Goal: Task Accomplishment & Management: Use online tool/utility

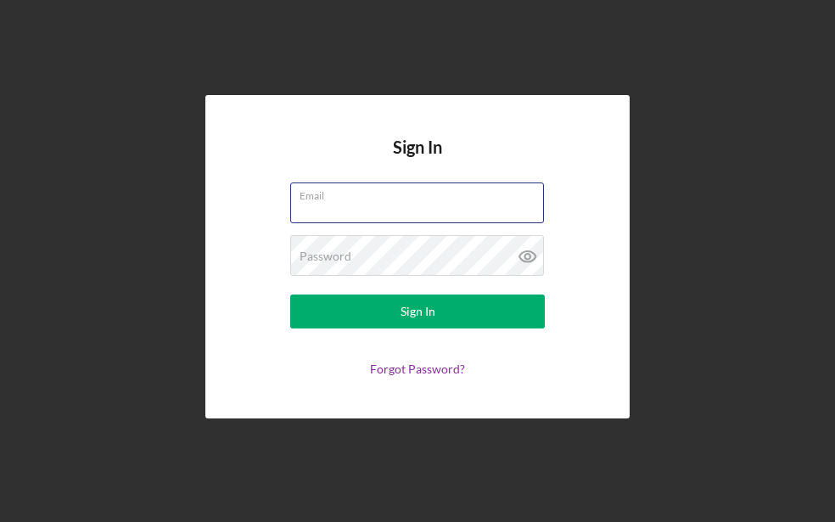
type input "[PERSON_NAME][EMAIL_ADDRESS][DOMAIN_NAME]"
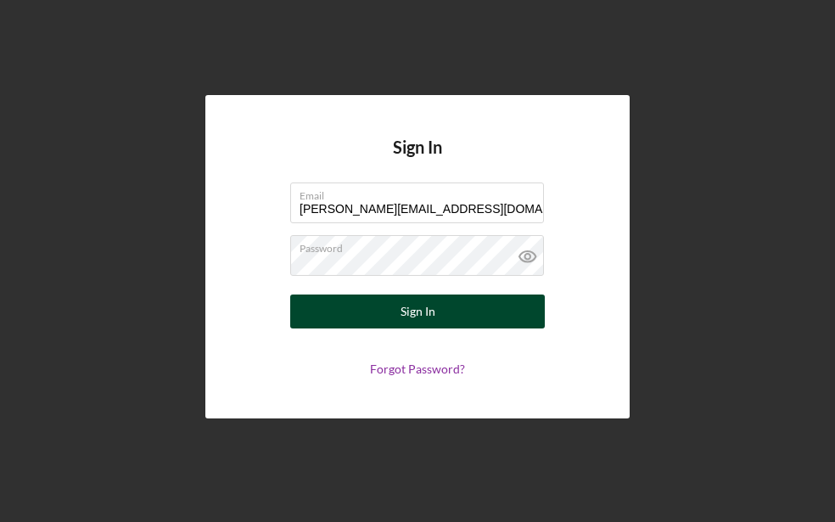
click at [427, 314] on div "Sign In" at bounding box center [417, 311] width 35 height 34
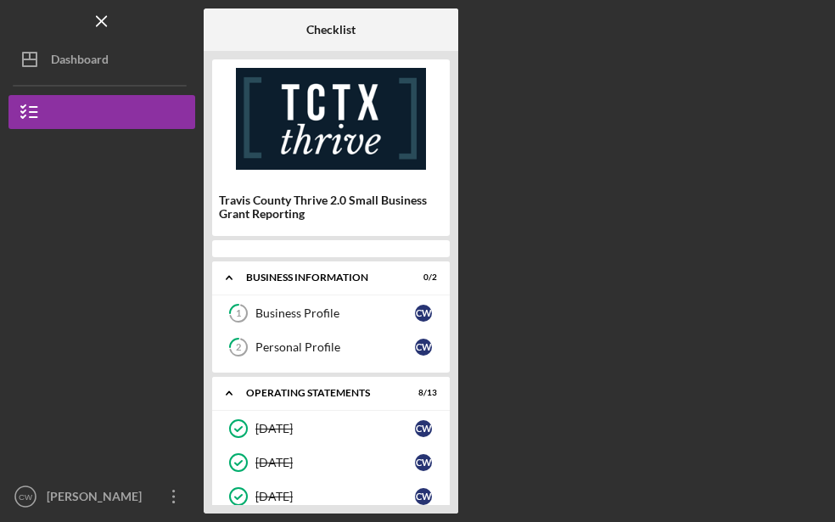
scroll to position [317, 0]
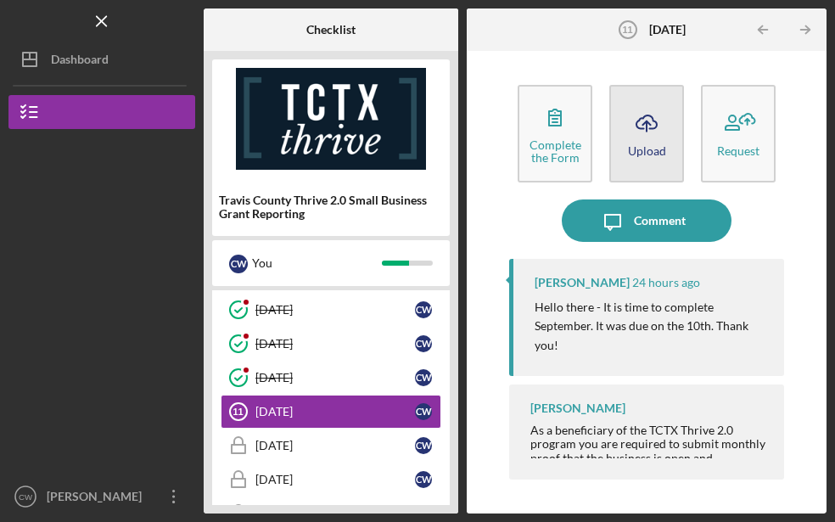
click at [640, 137] on icon "Icon/Upload" at bounding box center [646, 123] width 42 height 42
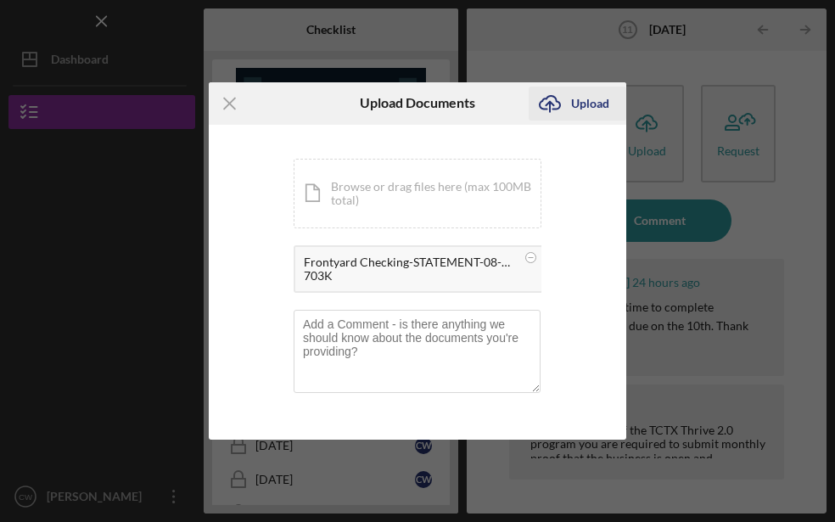
click at [592, 103] on div "Upload" at bounding box center [590, 104] width 38 height 34
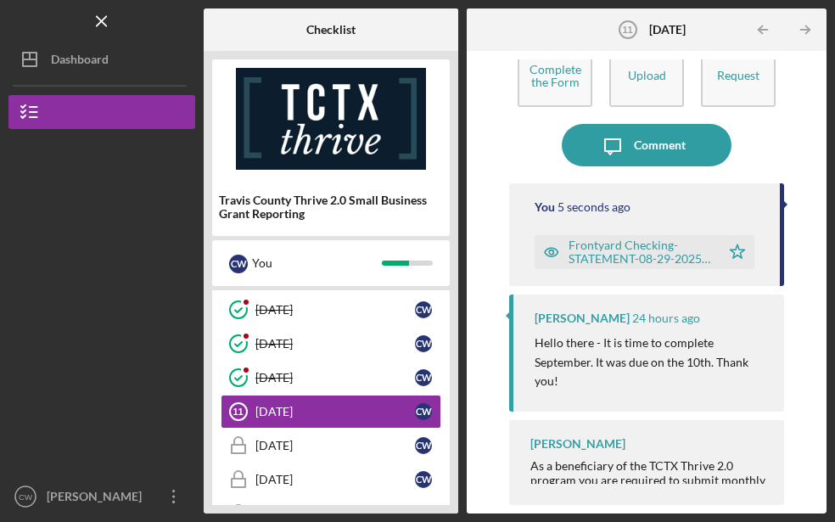
scroll to position [75, 0]
